Goal: Navigation & Orientation: Understand site structure

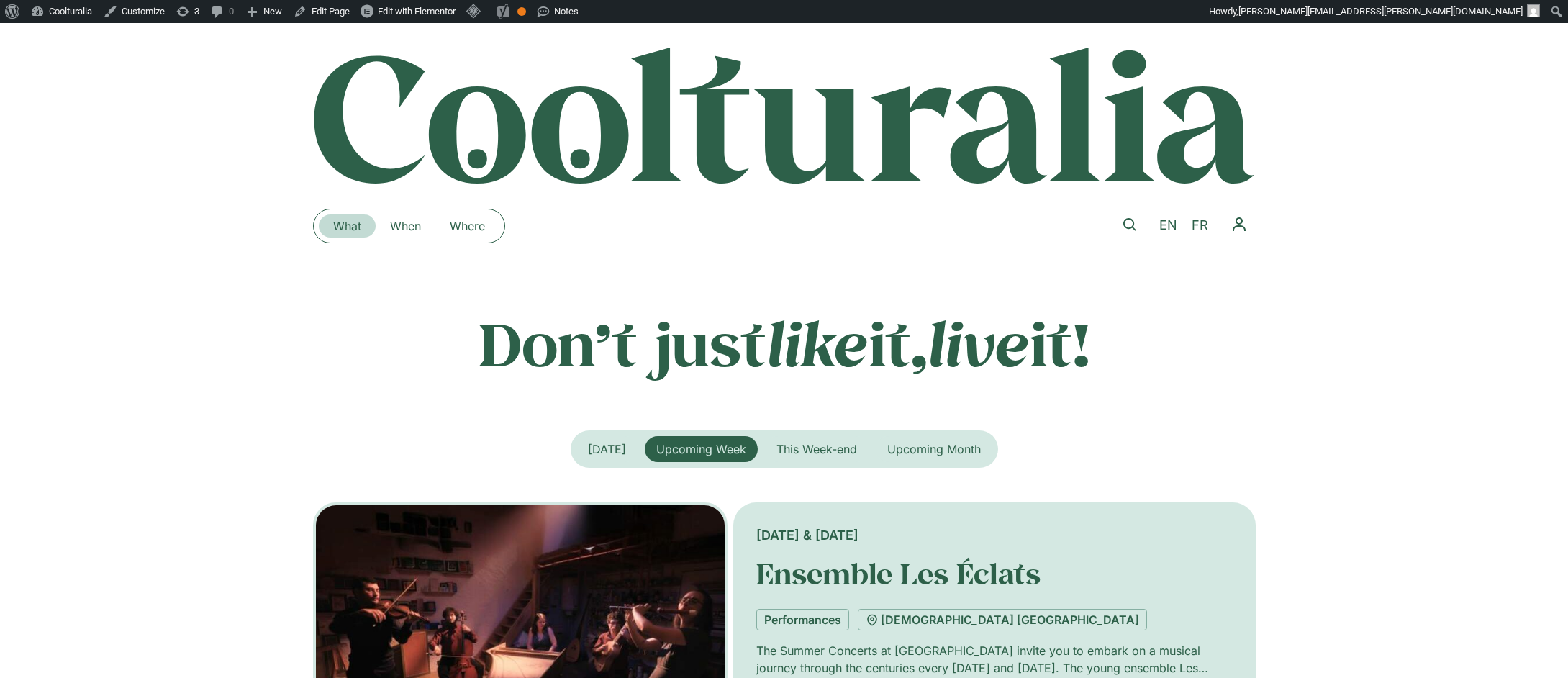
click at [347, 229] on link "What" at bounding box center [347, 226] width 57 height 23
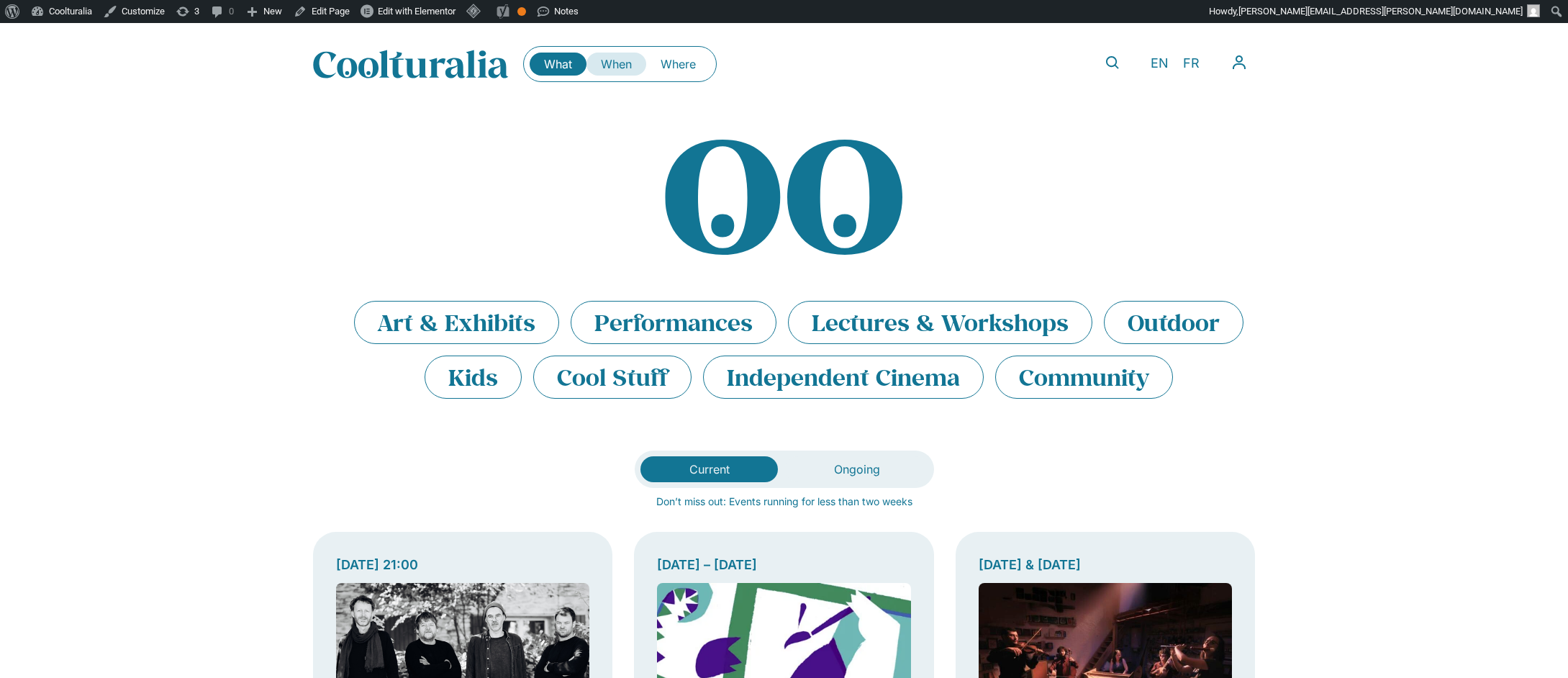
click at [630, 63] on link "When" at bounding box center [616, 64] width 60 height 23
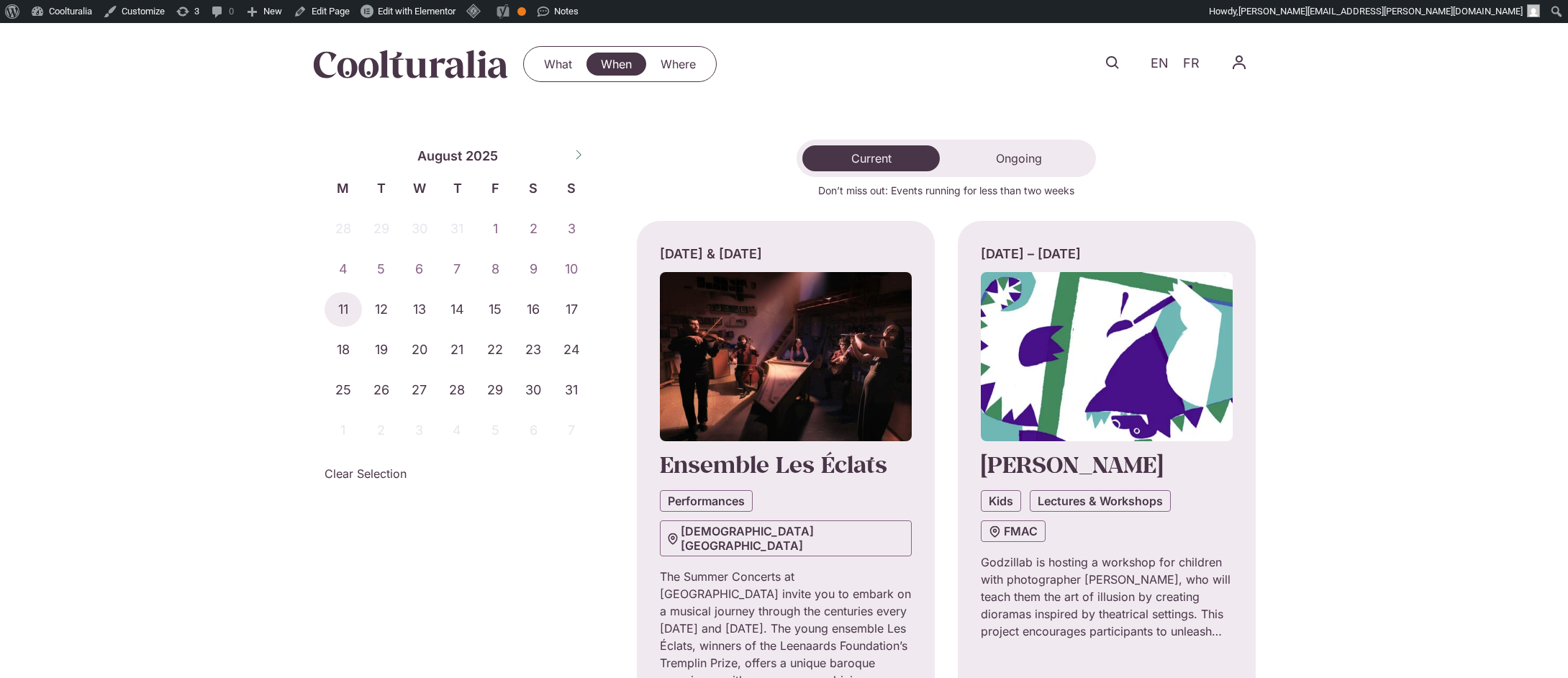
click at [17, 77] on div "What When Where What When Where EN FR My CoolAgenda My Profile Log Out" at bounding box center [784, 64] width 1568 height 82
